Goal: Transaction & Acquisition: Purchase product/service

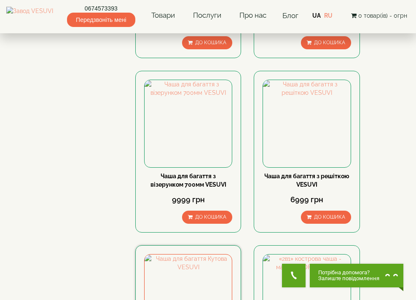
scroll to position [759, 0]
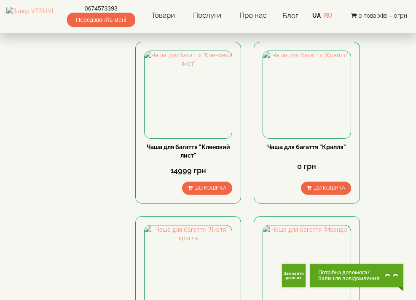
scroll to position [717, 0]
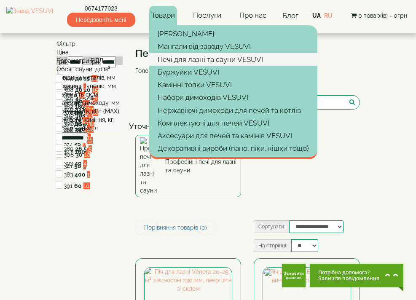
click at [185, 58] on link "Печі для лазні та сауни VESUVI" at bounding box center [233, 59] width 168 height 13
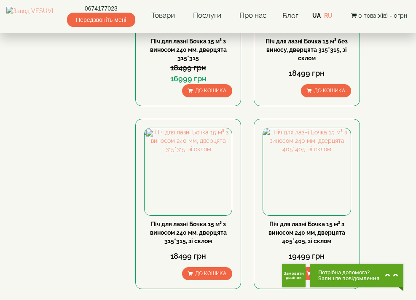
scroll to position [295, 0]
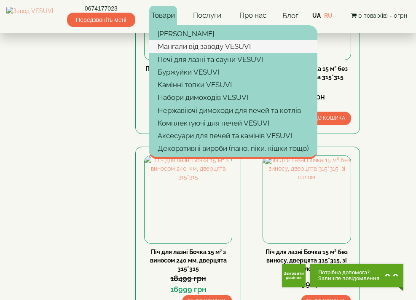
click at [171, 46] on link "Мангали від заводу VESUVI" at bounding box center [233, 46] width 168 height 13
